Goal: Find specific page/section: Find specific page/section

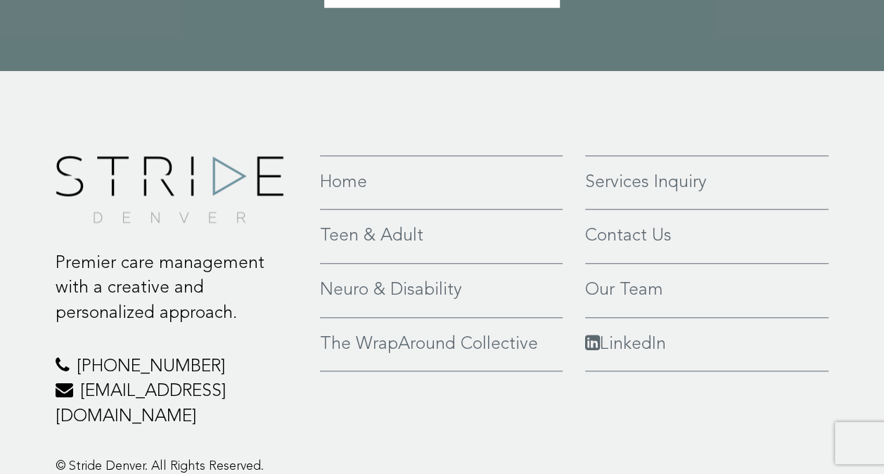
scroll to position [3208, 0]
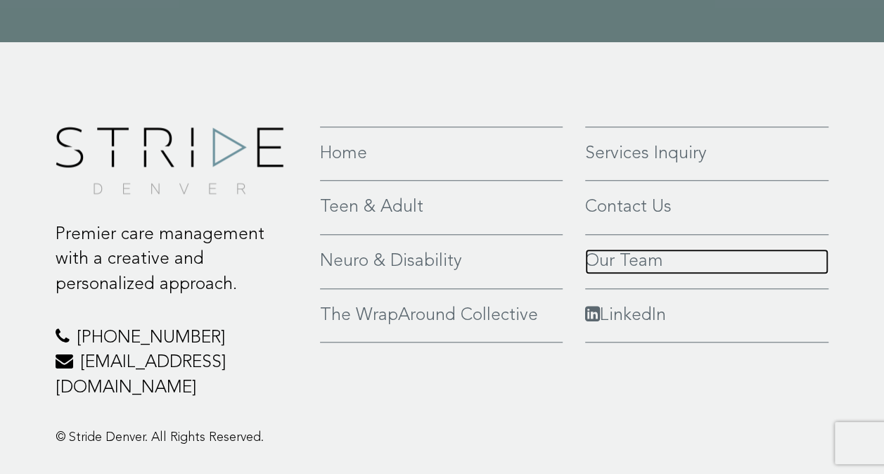
click at [642, 249] on link "Our Team" at bounding box center [707, 261] width 244 height 25
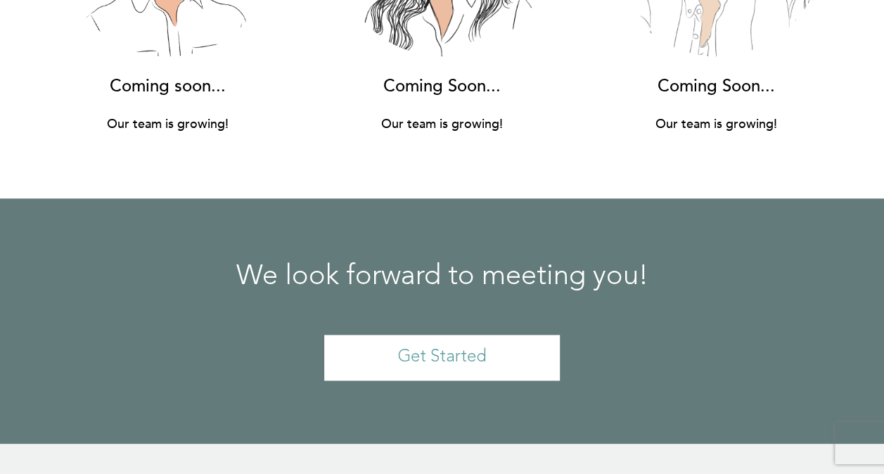
scroll to position [11430, 0]
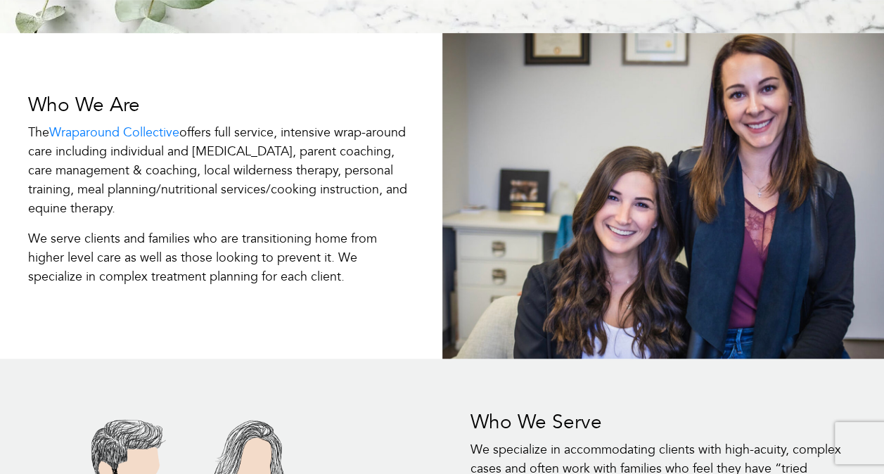
scroll to position [282, 0]
